Goal: Book appointment/travel/reservation

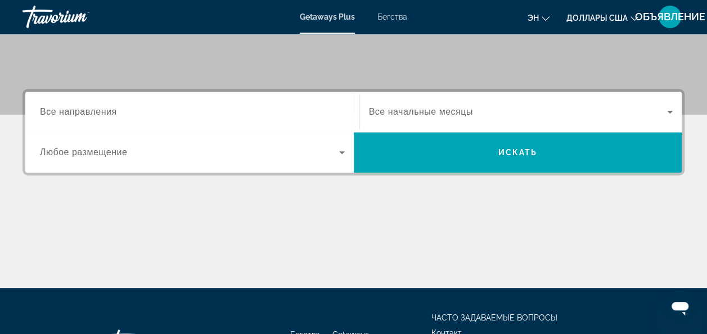
scroll to position [225, 0]
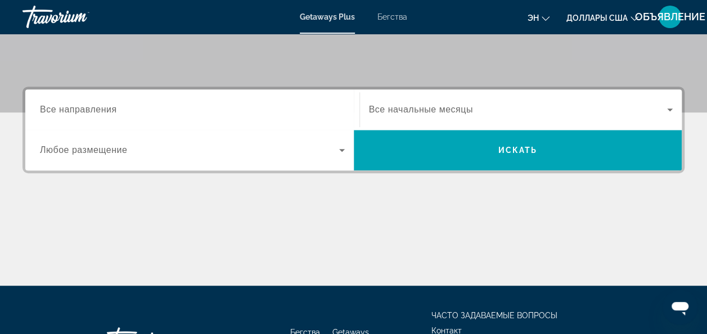
click at [337, 153] on icon "Виджет поиска" at bounding box center [341, 149] width 13 height 13
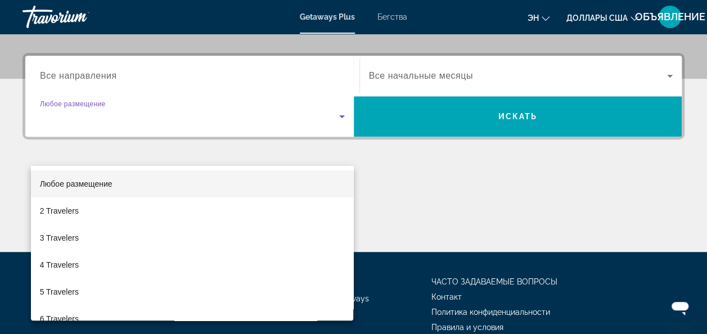
scroll to position [274, 0]
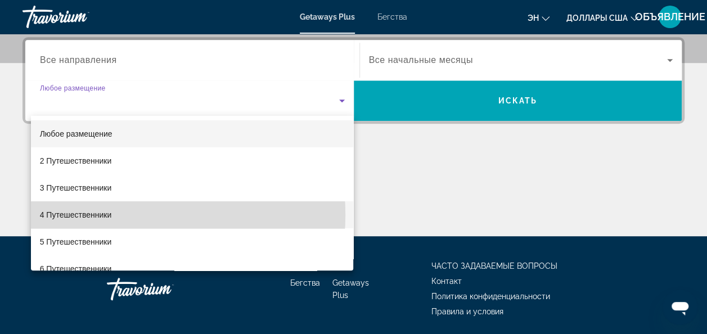
click at [129, 215] on mat-option "4 Путешественники" at bounding box center [192, 214] width 323 height 27
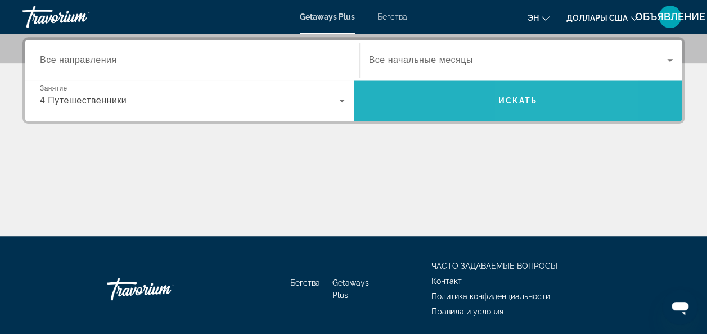
click at [528, 106] on span "Виджет поиска" at bounding box center [518, 100] width 328 height 27
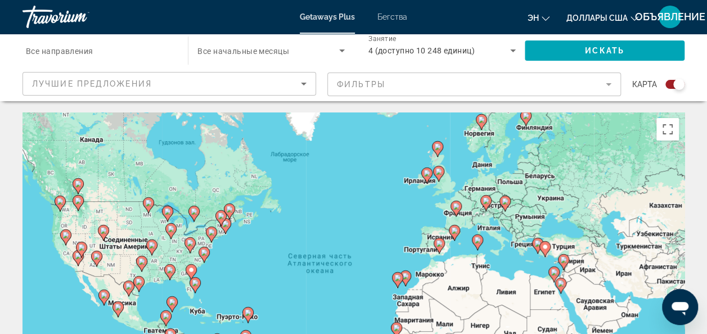
click at [305, 82] on icon "Сортировать по" at bounding box center [303, 83] width 13 height 13
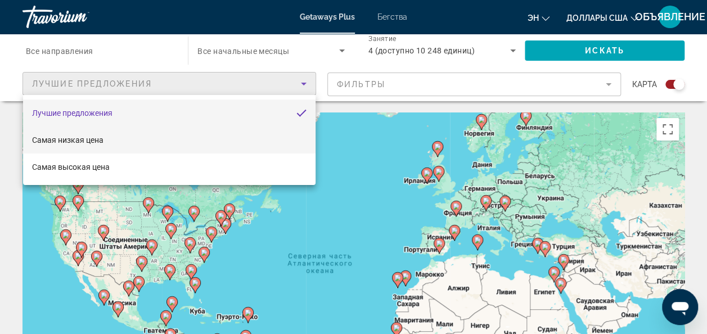
click at [171, 143] on mat-option "Самая низкая цена" at bounding box center [169, 139] width 292 height 27
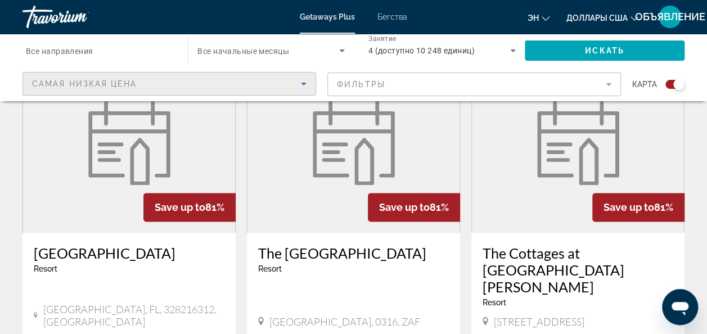
scroll to position [899, 0]
